Goal: Task Accomplishment & Management: Complete application form

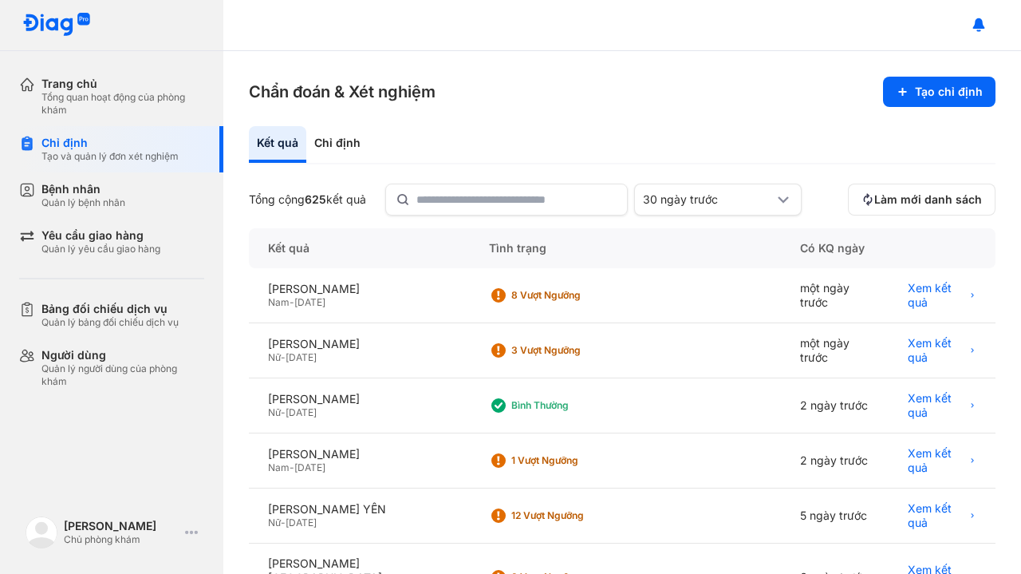
click at [99, 233] on div "Yêu cầu giao hàng" at bounding box center [100, 235] width 119 height 14
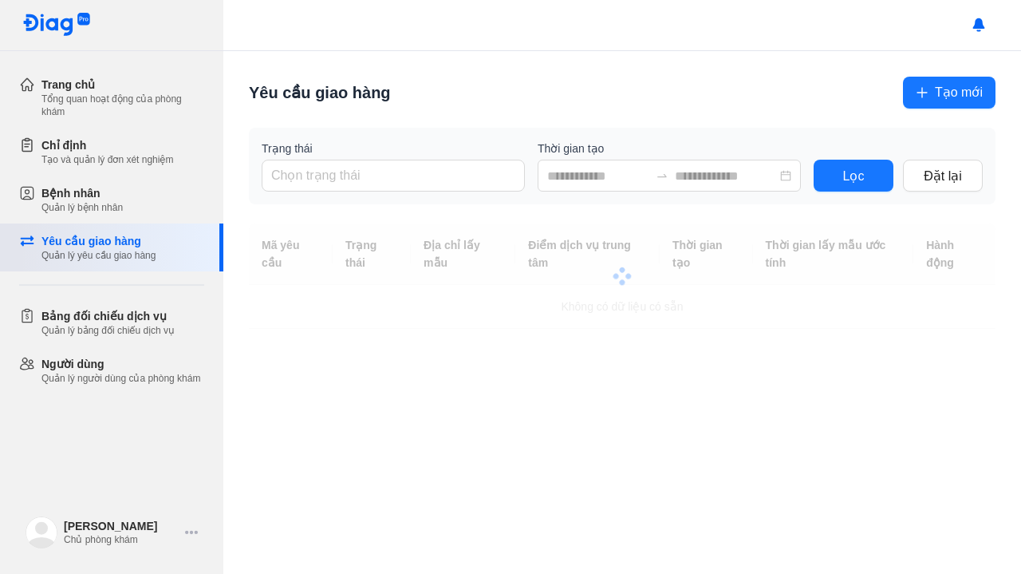
click at [89, 237] on div "Yêu cầu giao hàng" at bounding box center [98, 241] width 114 height 16
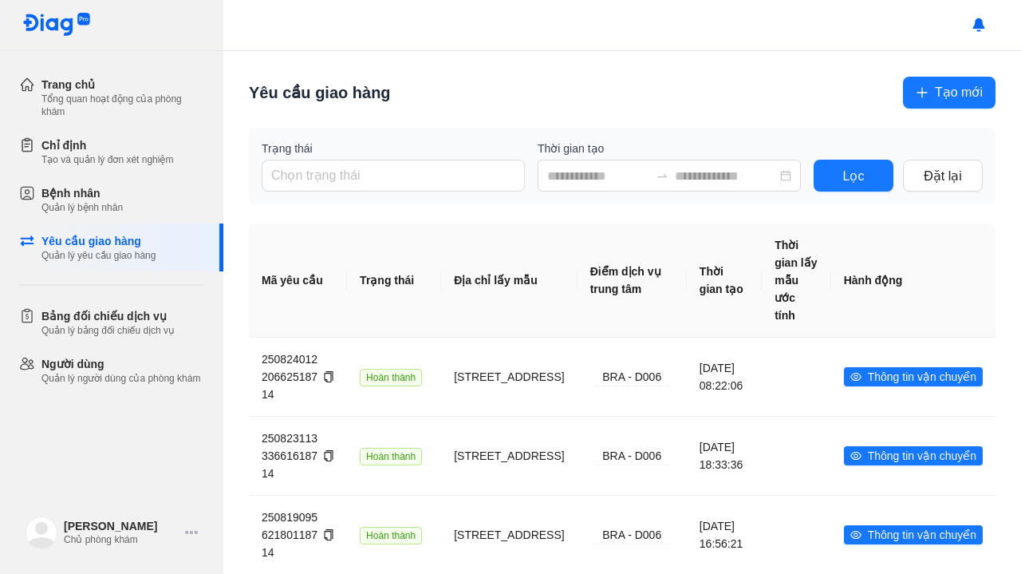
click at [937, 100] on span "Tạo mới" at bounding box center [959, 92] width 48 height 20
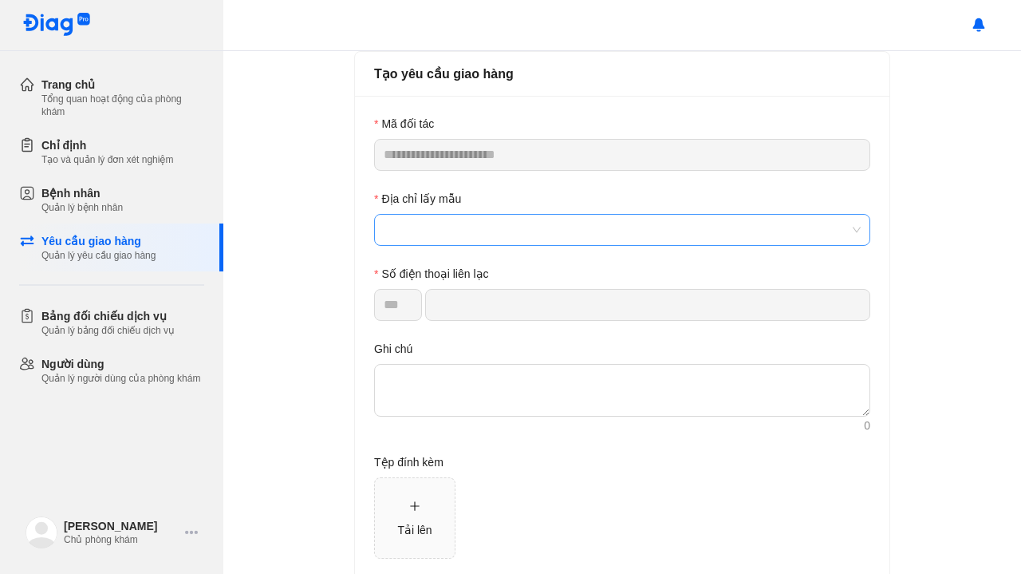
click at [456, 232] on span at bounding box center [622, 230] width 477 height 30
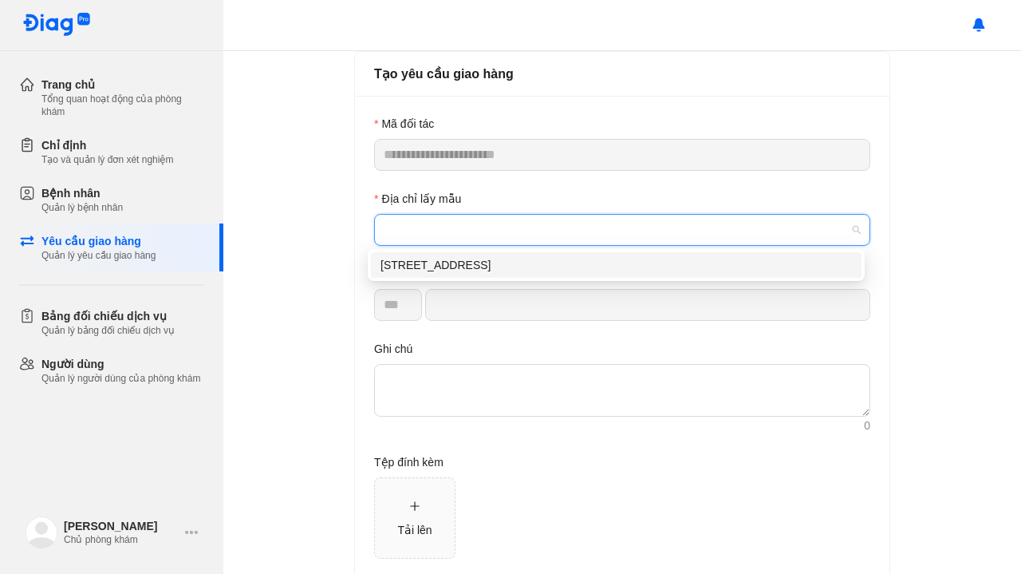
click at [439, 261] on div "8 Số 21, Tân Quy, Quận 7, Thành phố Hồ Chí Minh" at bounding box center [617, 265] width 472 height 18
type input "*********"
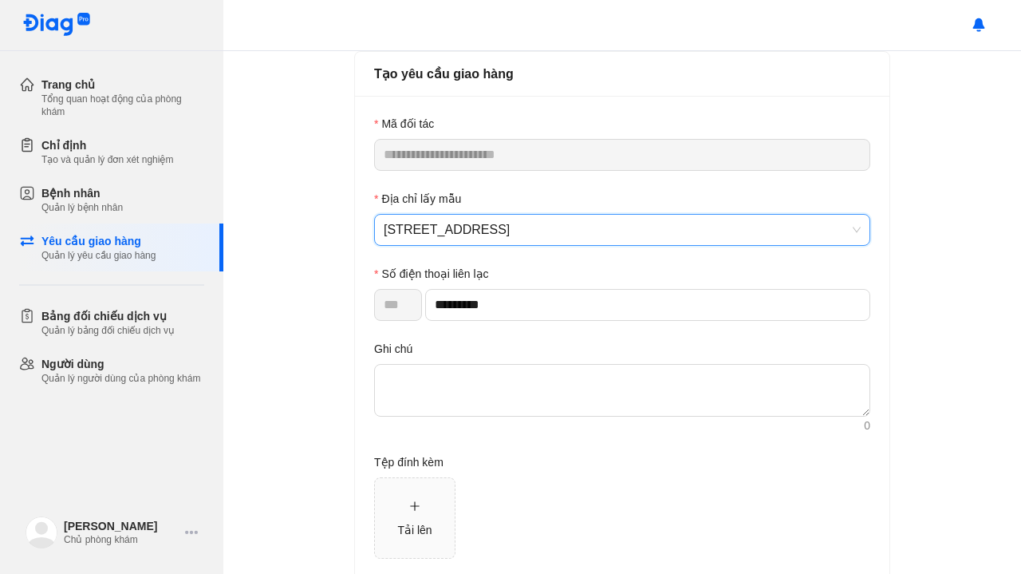
scroll to position [81, 0]
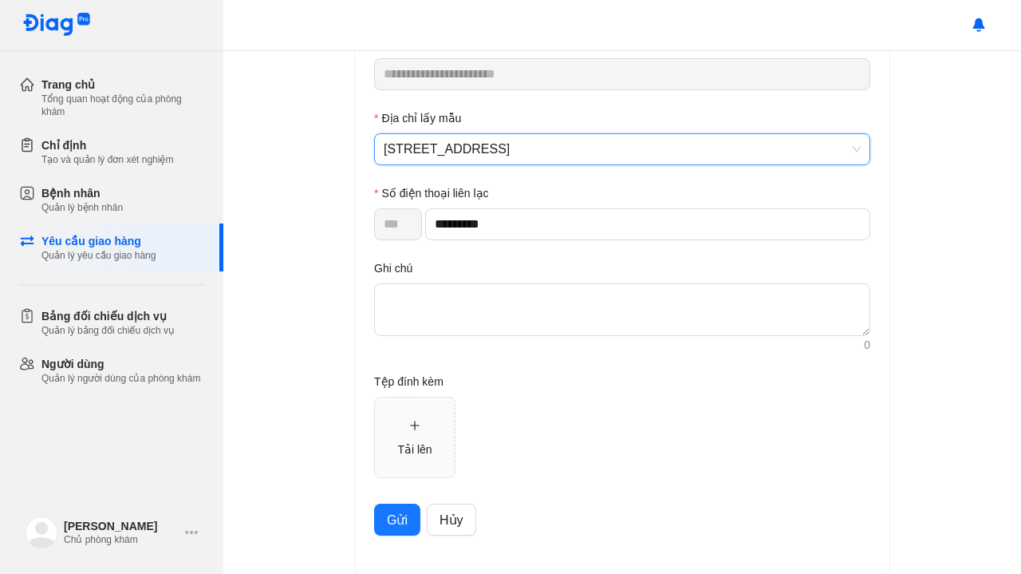
click at [392, 521] on span "Gửi" at bounding box center [397, 520] width 21 height 20
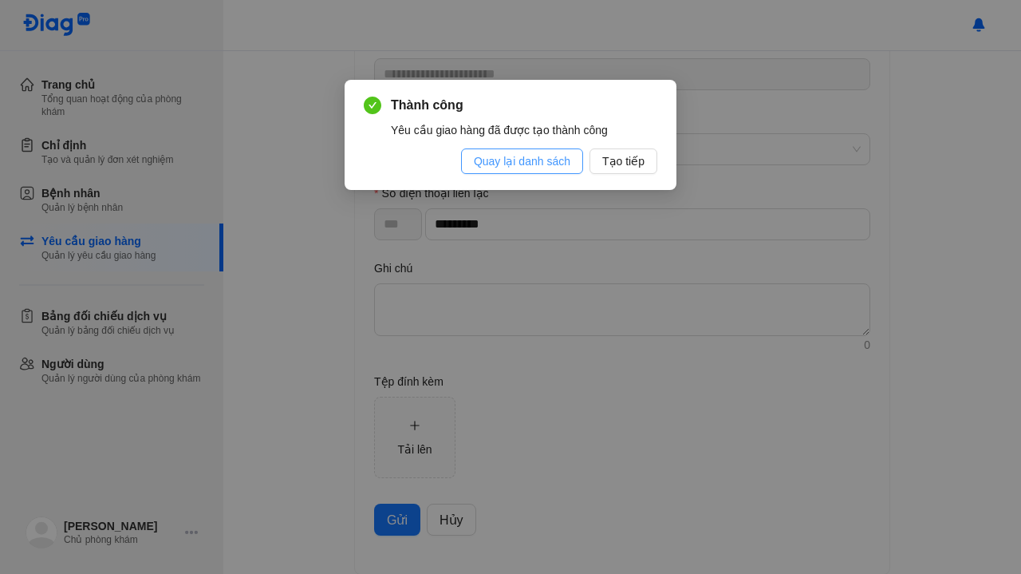
click at [554, 154] on span "Quay lại danh sách" at bounding box center [522, 161] width 97 height 18
